Goal: Communication & Community: Participate in discussion

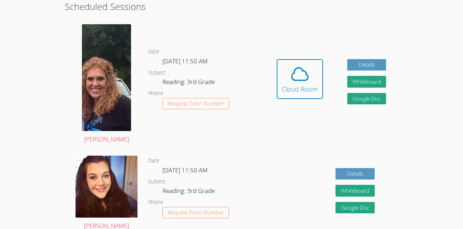
scroll to position [128, 0]
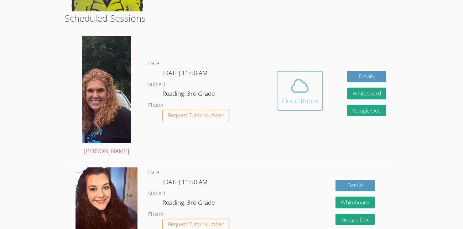
click at [311, 83] on span at bounding box center [300, 86] width 36 height 20
click at [297, 103] on div "Cloud Room" at bounding box center [300, 101] width 36 height 10
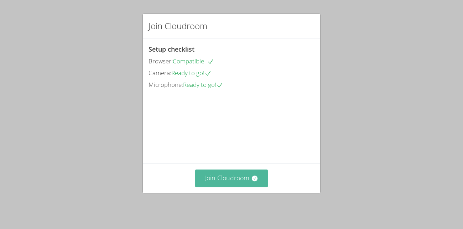
click at [239, 178] on button "Join Cloudroom" at bounding box center [231, 178] width 73 height 17
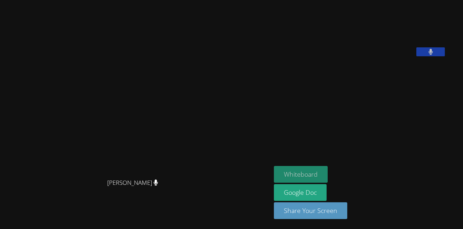
click at [307, 170] on button "Whiteboard" at bounding box center [301, 174] width 54 height 17
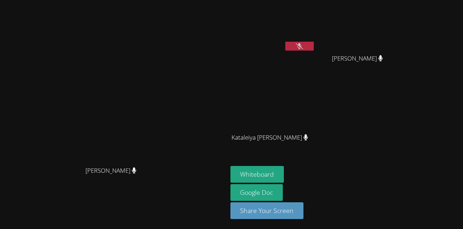
click at [303, 49] on icon at bounding box center [299, 46] width 7 height 6
click at [302, 44] on icon at bounding box center [300, 46] width 4 height 6
click at [167, 67] on video at bounding box center [113, 100] width 107 height 125
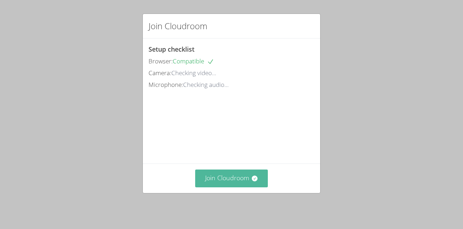
click at [257, 170] on button "Join Cloudroom" at bounding box center [231, 178] width 73 height 17
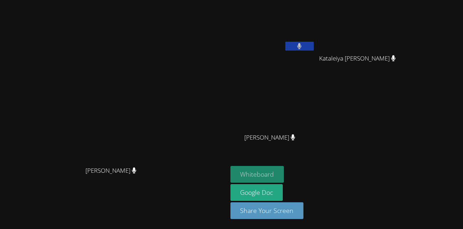
click at [284, 167] on button "Whiteboard" at bounding box center [258, 174] width 54 height 17
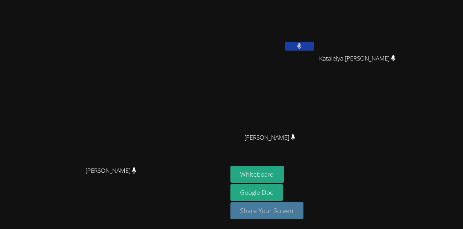
click at [304, 209] on button "Share Your Screen" at bounding box center [267, 210] width 73 height 17
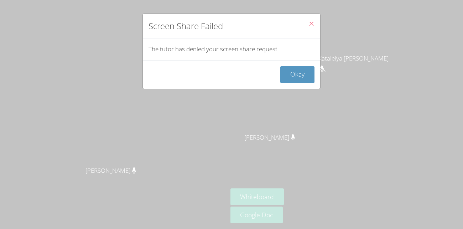
click at [307, 23] on button "Close" at bounding box center [311, 25] width 17 height 22
click at [309, 24] on icon "Close" at bounding box center [312, 24] width 6 height 6
click at [297, 73] on button "Okay" at bounding box center [298, 74] width 34 height 17
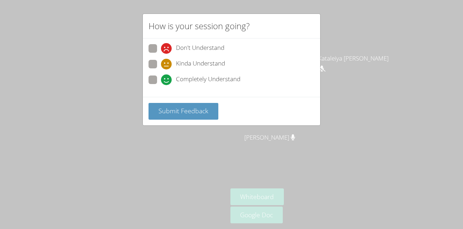
click at [218, 79] on span "Completely Understand" at bounding box center [208, 80] width 65 height 11
click at [167, 79] on input "Completely Understand" at bounding box center [164, 79] width 6 height 6
radio input "true"
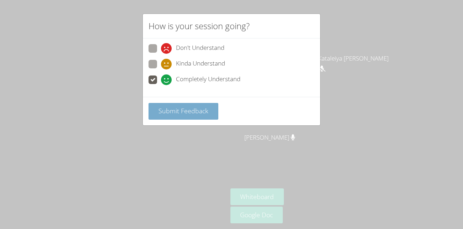
click at [208, 105] on button "Submit Feedback" at bounding box center [184, 111] width 70 height 17
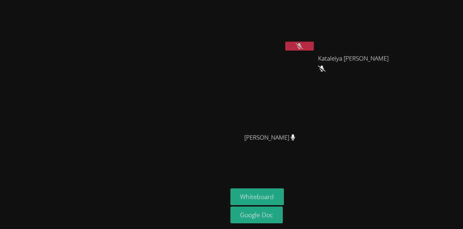
click at [314, 46] on button at bounding box center [300, 46] width 29 height 9
click at [303, 47] on icon at bounding box center [299, 46] width 7 height 6
click at [303, 45] on icon at bounding box center [299, 46] width 7 height 6
click at [314, 47] on button at bounding box center [300, 46] width 29 height 9
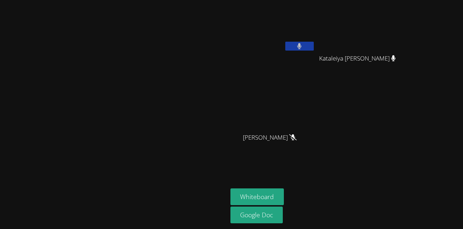
click at [314, 47] on button at bounding box center [300, 46] width 29 height 9
click at [303, 47] on icon at bounding box center [299, 46] width 7 height 6
click at [302, 47] on icon at bounding box center [299, 46] width 5 height 6
click at [314, 50] on button at bounding box center [300, 46] width 29 height 9
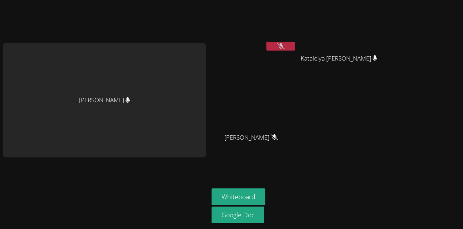
click at [279, 42] on button at bounding box center [281, 46] width 29 height 9
